Goal: Task Accomplishment & Management: Manage account settings

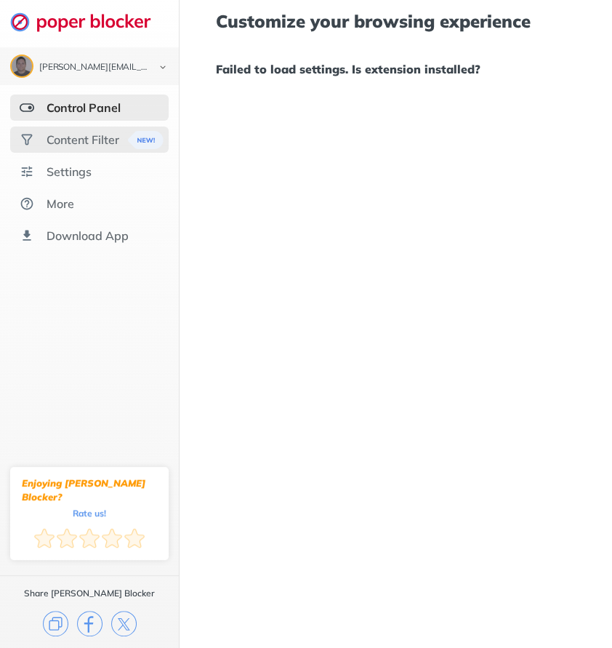
click at [97, 137] on div "Content Filter" at bounding box center [83, 139] width 73 height 15
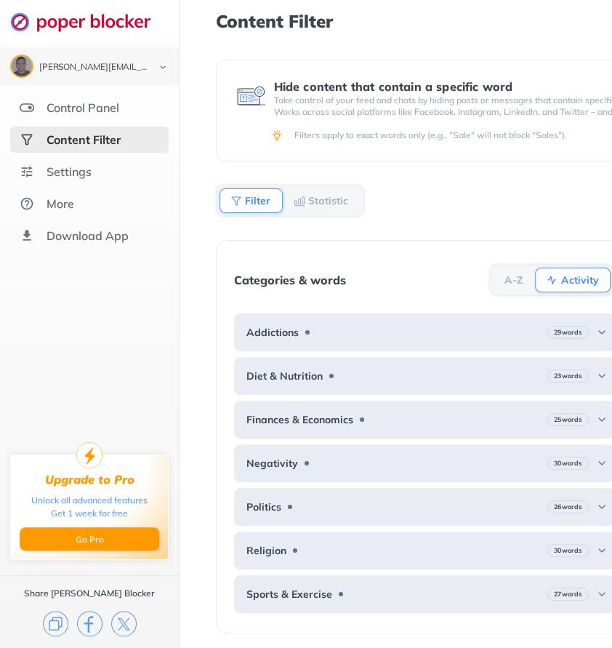
click at [254, 204] on b "Filter" at bounding box center [257, 200] width 25 height 9
click at [89, 100] on div "Control Panel" at bounding box center [83, 107] width 73 height 15
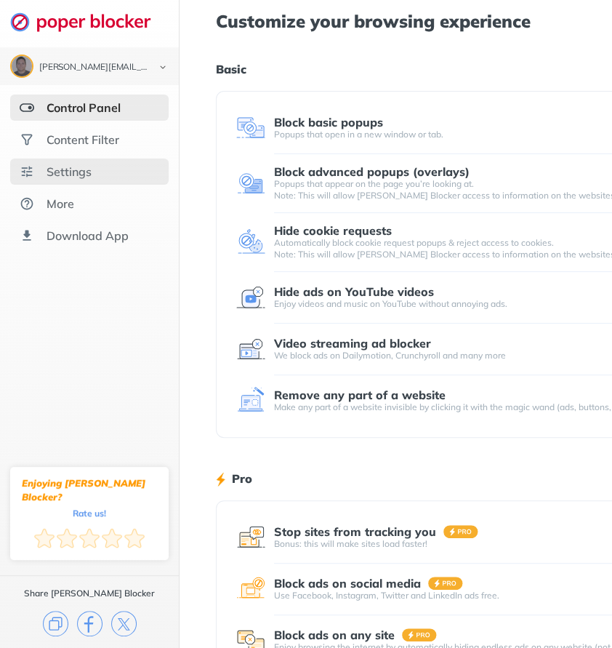
click at [68, 176] on div "Settings" at bounding box center [69, 171] width 45 height 15
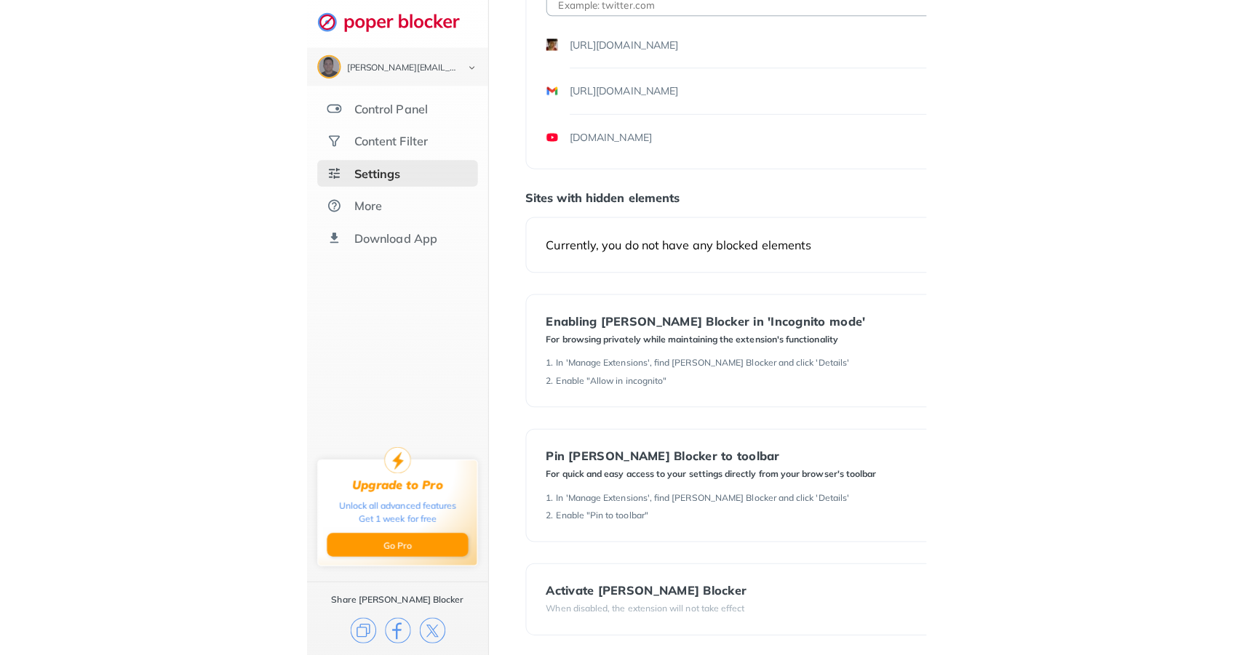
scroll to position [105, 0]
